Goal: Obtain resource: Obtain resource

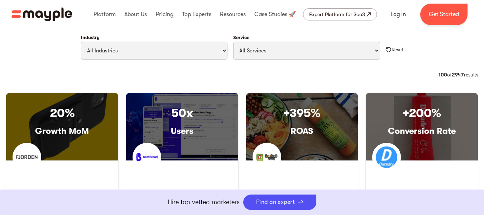
scroll to position [359, 0]
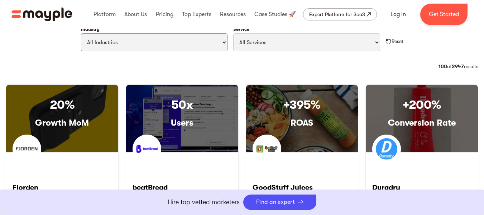
click at [195, 50] on select "All Industries Travel & Leisure Nonprofit & Government Automotive & Transportat…" at bounding box center [154, 42] width 147 height 18
click at [81, 33] on select "All Industries Travel & Leisure Nonprofit & Government Automotive & Transportat…" at bounding box center [154, 42] width 147 height 18
click at [259, 47] on select "All Services Paid Ads Email Marketing SEO CRO Social Media Management Marketing…" at bounding box center [306, 42] width 147 height 18
click at [233, 33] on select "All Services Paid Ads Email Marketing SEO CRO Social Media Management Marketing…" at bounding box center [306, 42] width 147 height 18
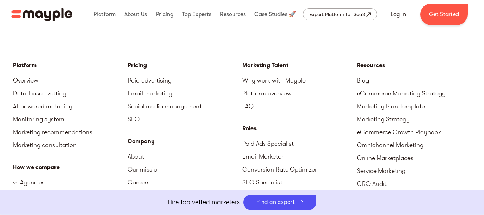
scroll to position [861, 0]
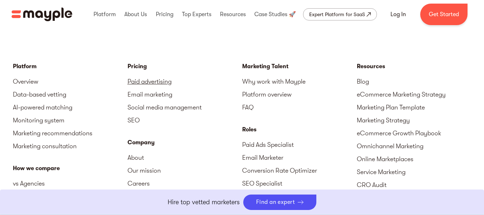
click at [154, 82] on link "Paid advertising" at bounding box center [185, 81] width 115 height 13
click at [371, 134] on link "eCommerce Growth Playbook" at bounding box center [414, 133] width 115 height 13
